Goal: Information Seeking & Learning: Learn about a topic

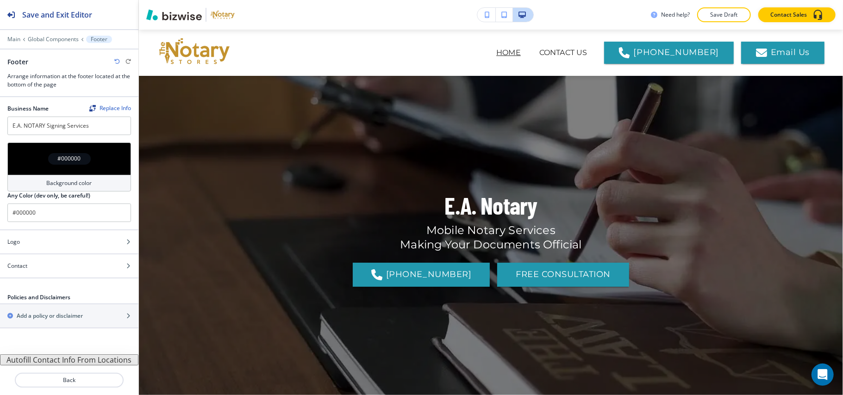
scroll to position [2331, 0]
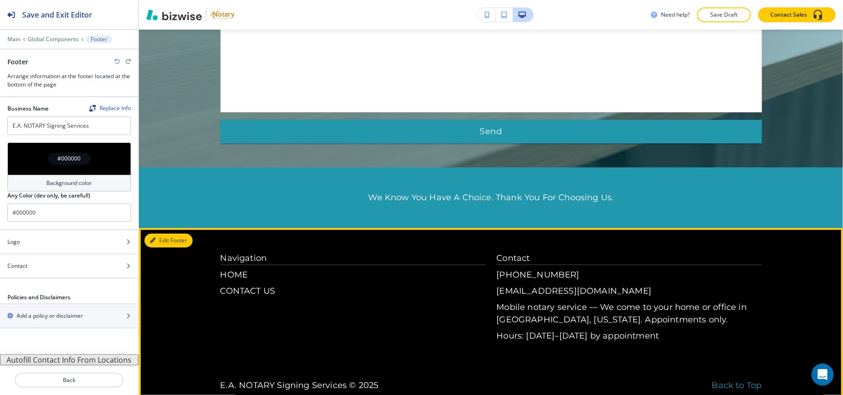
click at [152, 234] on button "Edit Footer" at bounding box center [168, 241] width 48 height 14
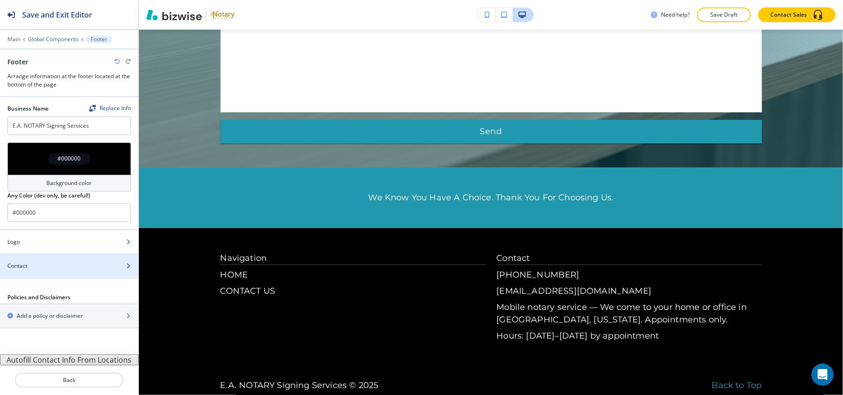
click at [47, 269] on div "Contact" at bounding box center [59, 266] width 118 height 8
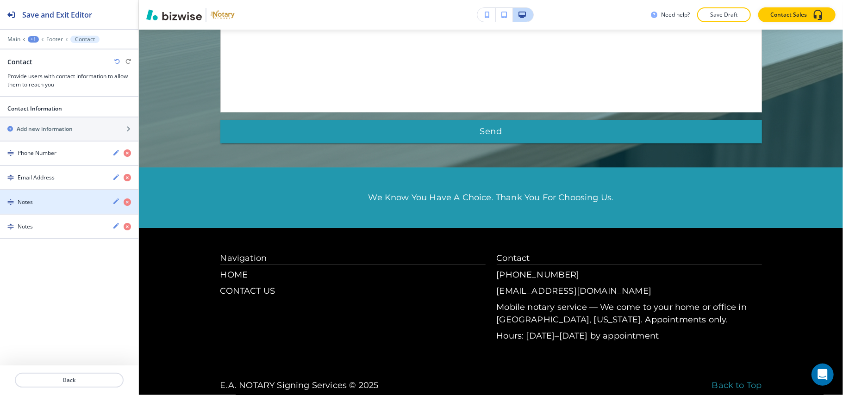
click at [56, 203] on div "Notes" at bounding box center [52, 202] width 105 height 8
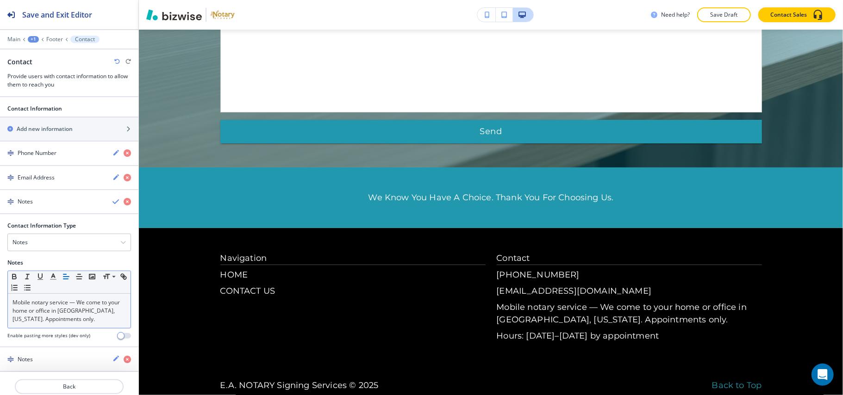
click at [65, 319] on p "Mobile notary service — We come to your home or office in [GEOGRAPHIC_DATA], [U…" at bounding box center [69, 311] width 113 height 25
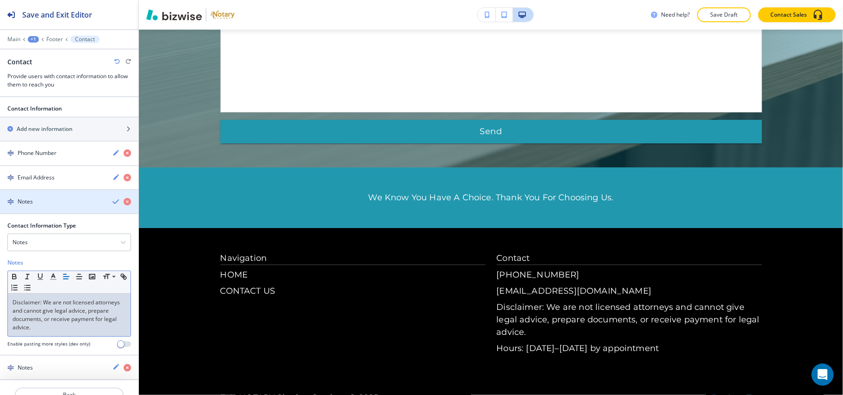
click at [54, 204] on div "Notes" at bounding box center [52, 202] width 105 height 8
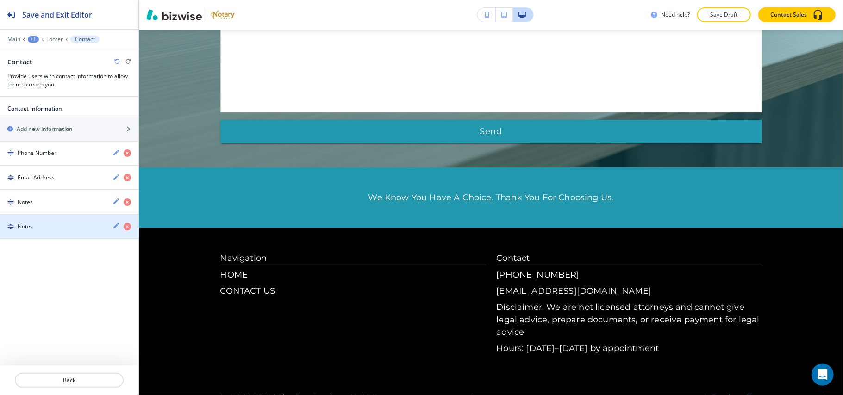
click at [56, 236] on div "button" at bounding box center [69, 234] width 138 height 7
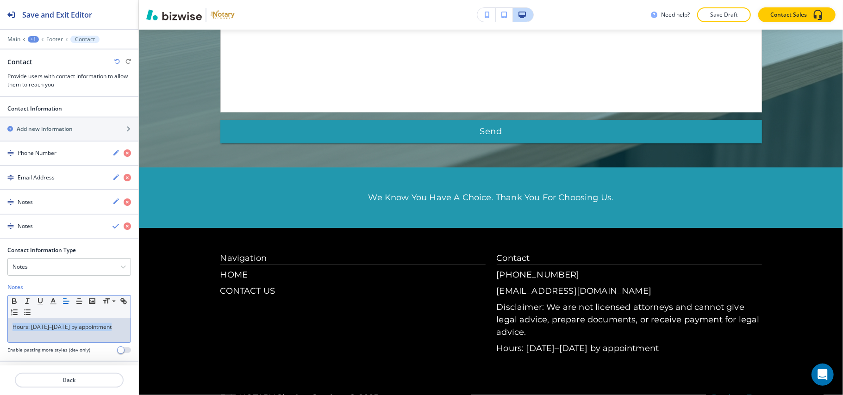
drag, startPoint x: 84, startPoint y: 336, endPoint x: 0, endPoint y: 326, distance: 84.4
click at [0, 326] on div "Contact Information Type Notes Address Email Address Phone Number PO Box Fax Nu…" at bounding box center [69, 303] width 138 height 115
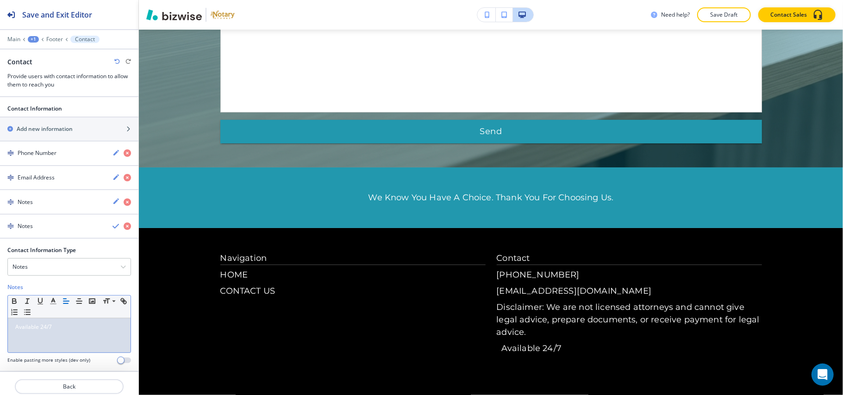
scroll to position [0, 0]
click at [86, 329] on p "Available 24/7" at bounding box center [69, 327] width 113 height 8
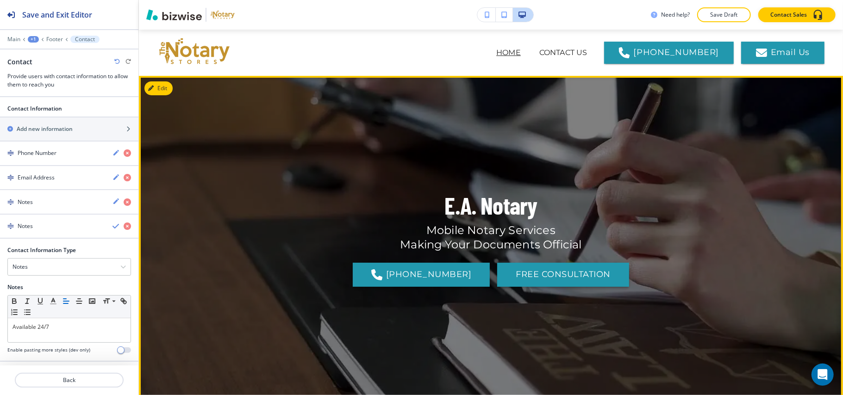
click at [556, 279] on button "FREE CONSULTATION" at bounding box center [563, 275] width 132 height 24
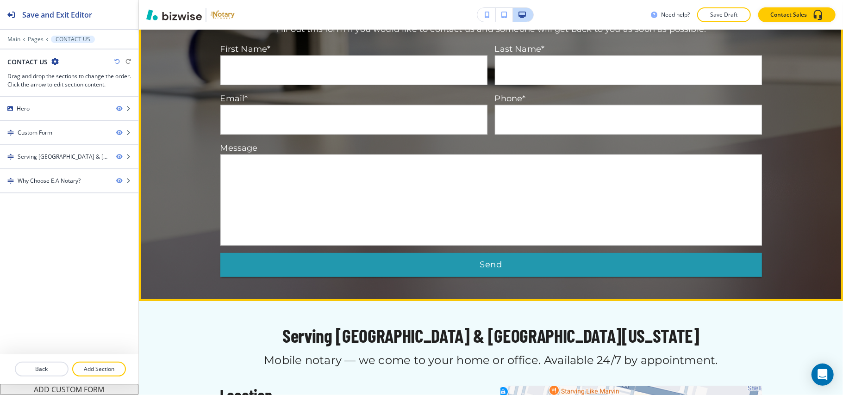
scroll to position [186, 0]
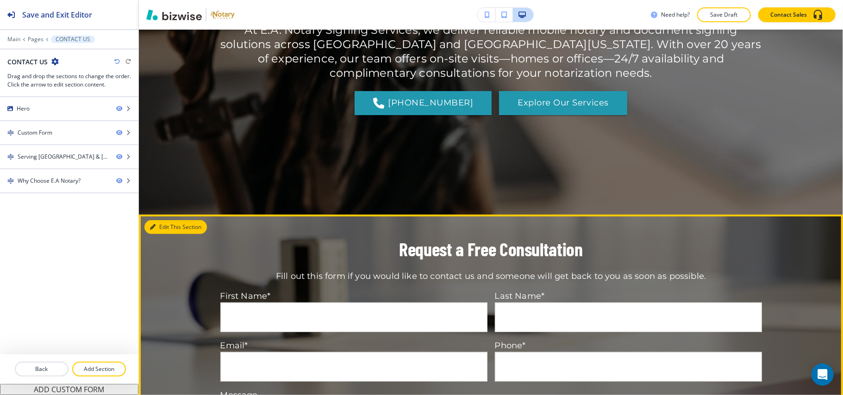
click at [163, 225] on button "Edit This Section" at bounding box center [175, 227] width 63 height 14
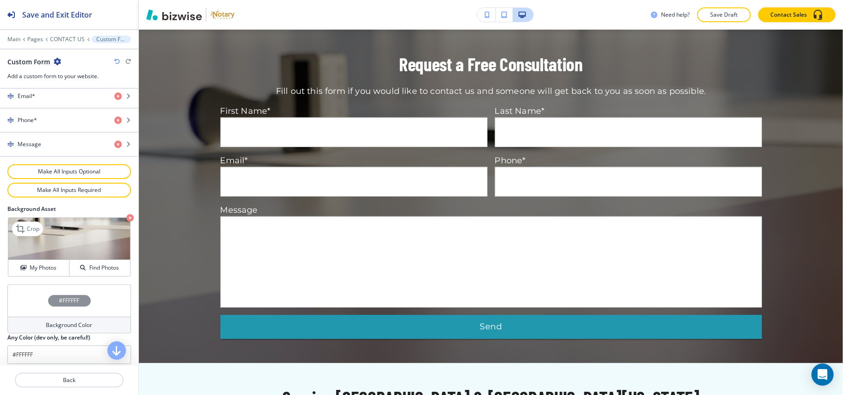
scroll to position [491, 0]
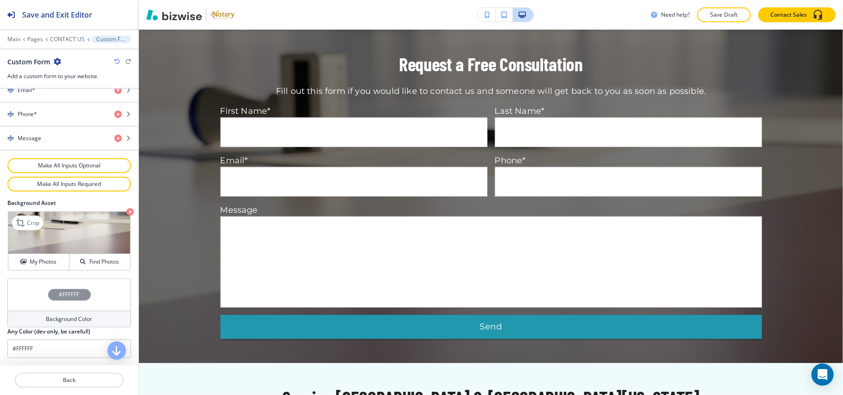
click at [126, 210] on icon "button" at bounding box center [129, 211] width 7 height 7
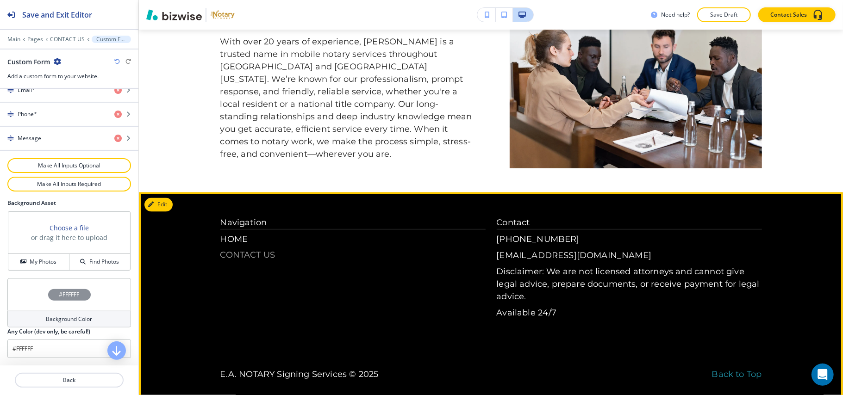
scroll to position [1114, 0]
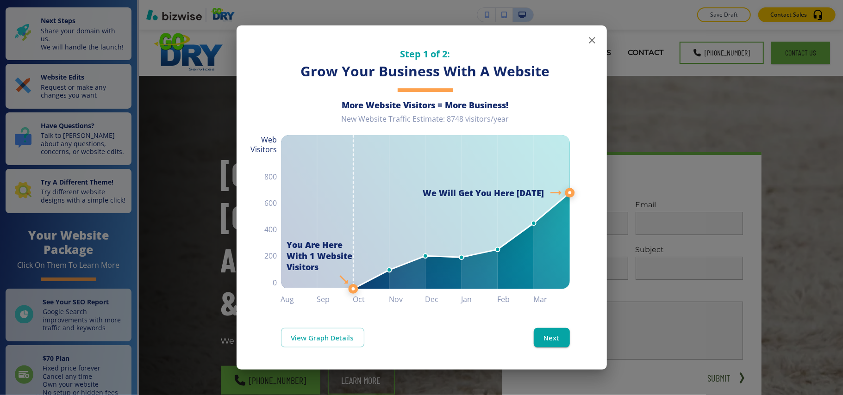
click at [584, 40] on button "button" at bounding box center [592, 40] width 19 height 19
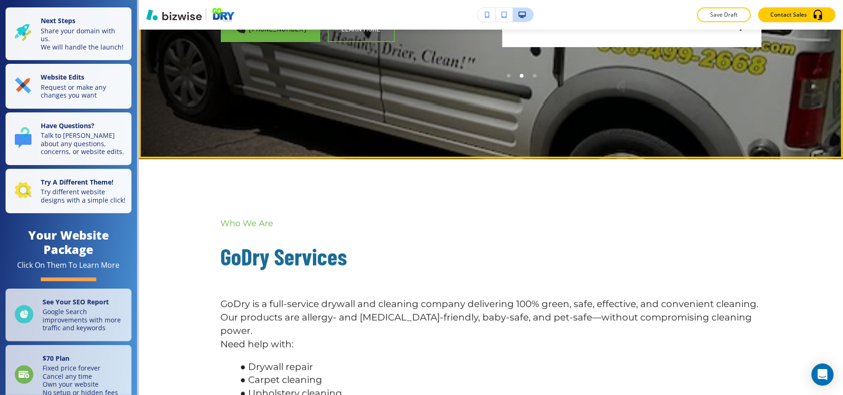
scroll to position [370, 0]
